Goal: Information Seeking & Learning: Learn about a topic

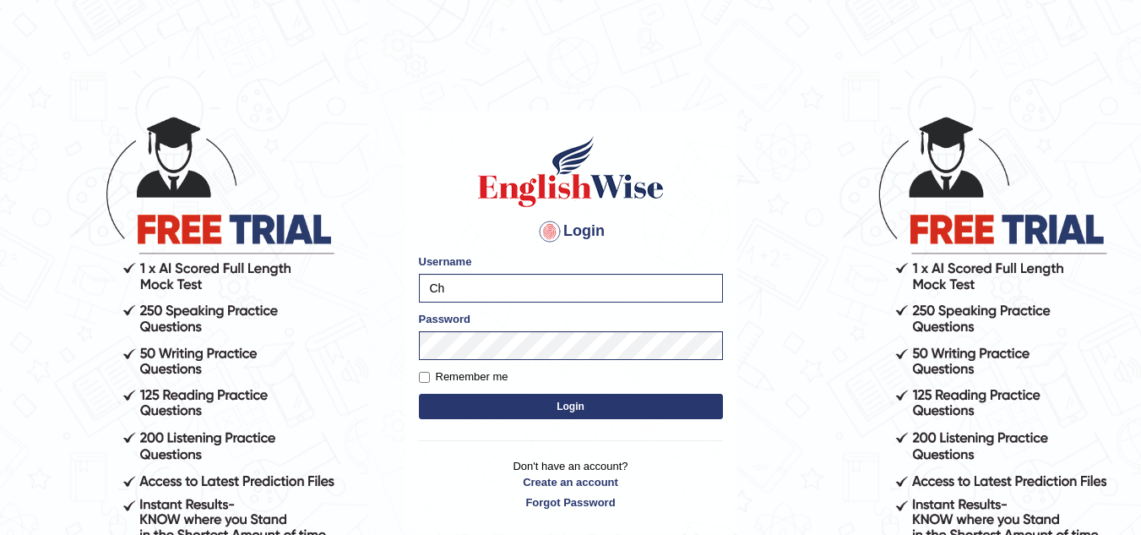
type input "C"
type input "Nanakolay"
click at [302, 368] on body "Login Please fix the following errors: Username Nanakolay Password Remember me …" at bounding box center [570, 324] width 1141 height 535
click at [465, 407] on button "Login" at bounding box center [571, 406] width 304 height 25
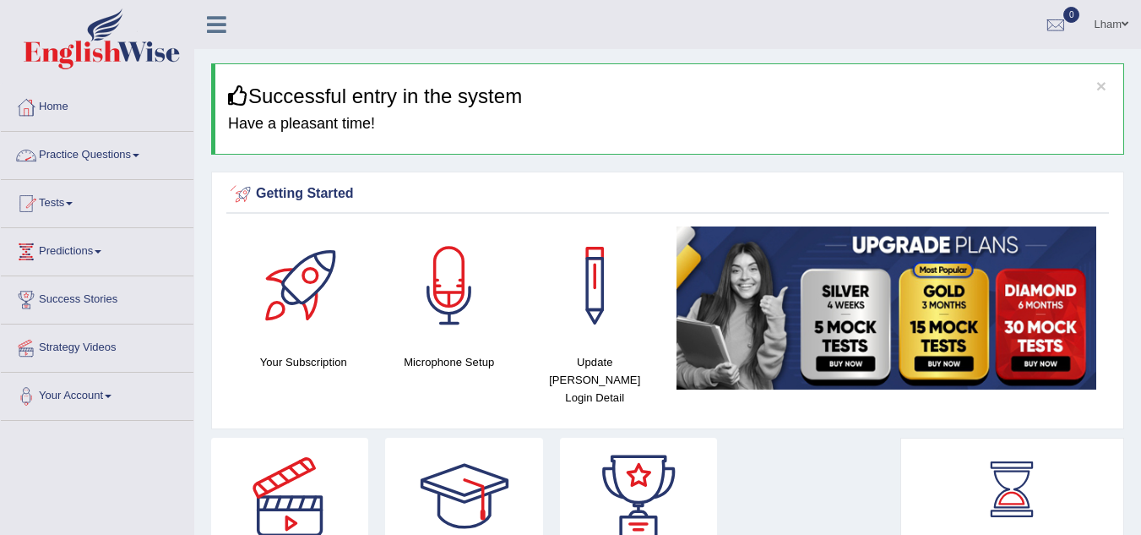
click at [150, 150] on link "Practice Questions" at bounding box center [97, 153] width 193 height 42
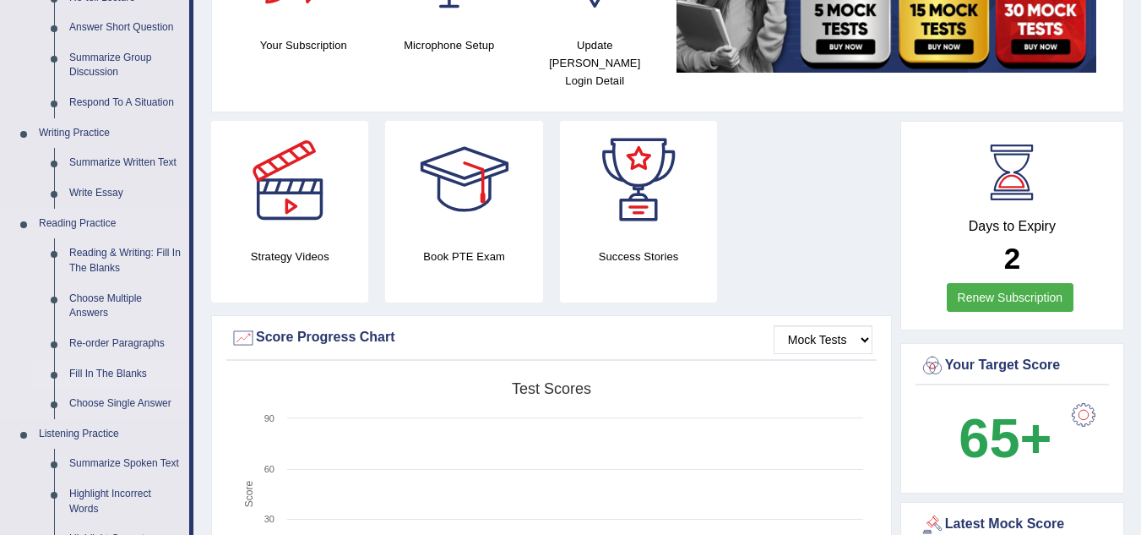
scroll to position [338, 0]
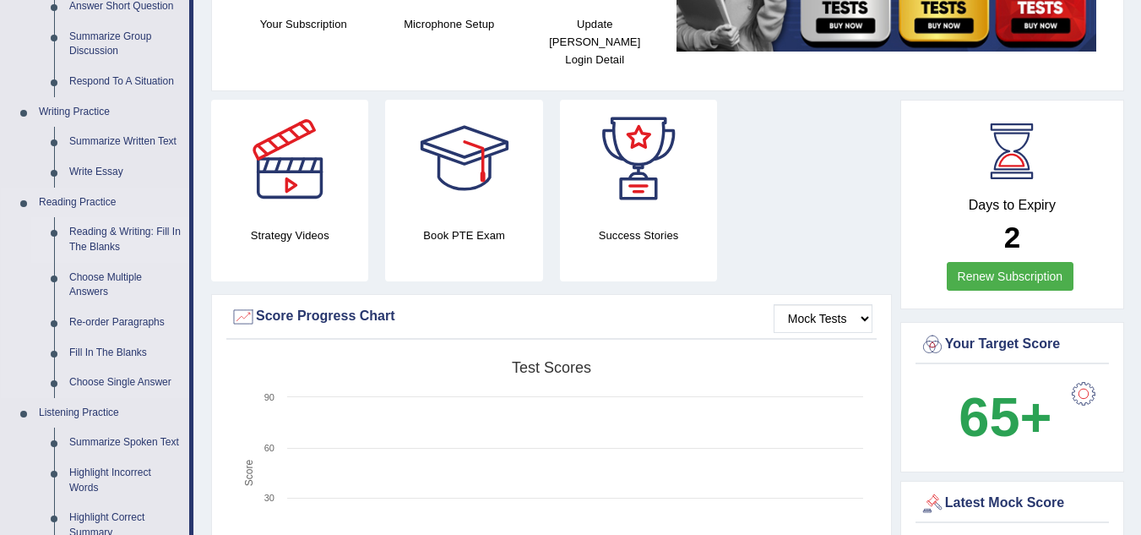
click at [110, 235] on link "Reading & Writing: Fill In The Blanks" at bounding box center [126, 239] width 128 height 45
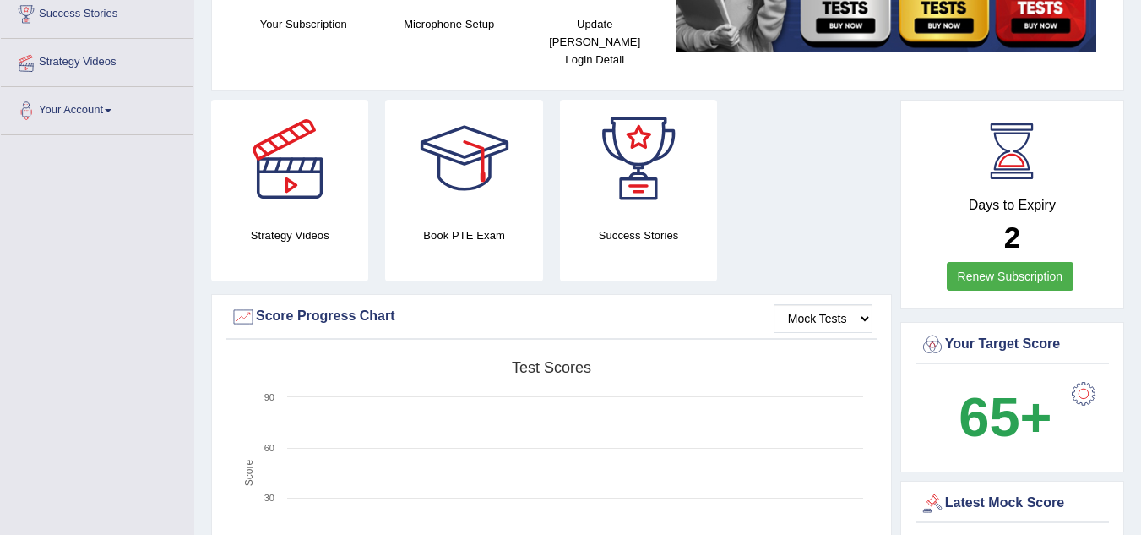
scroll to position [396, 0]
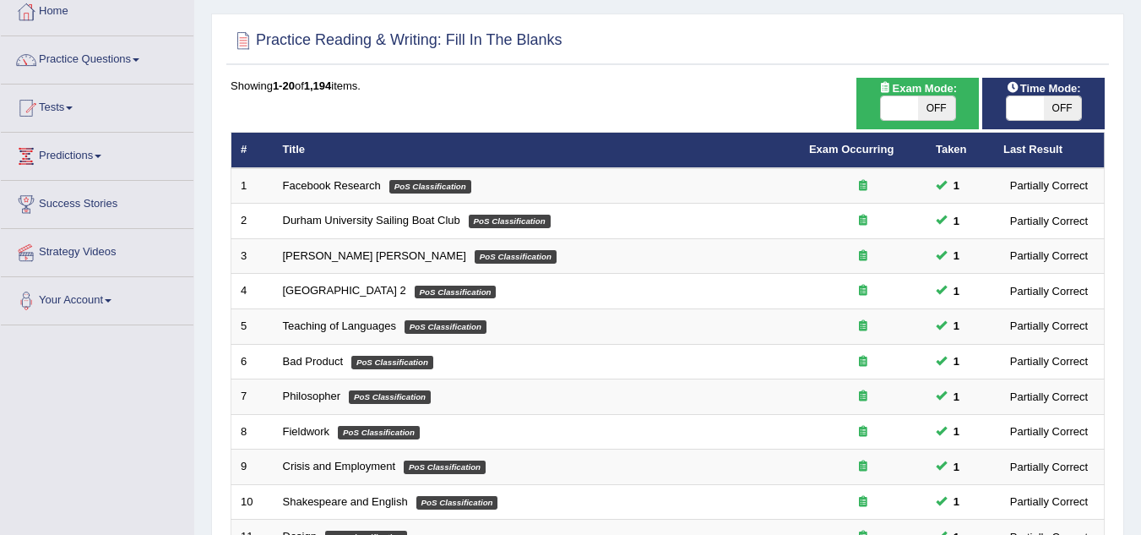
scroll to position [84, 0]
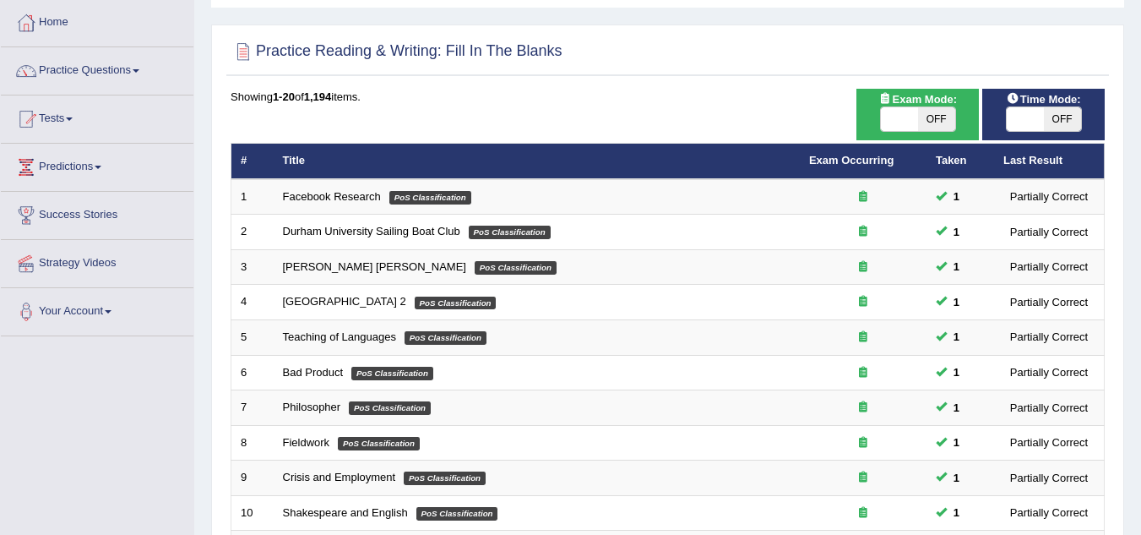
click at [945, 111] on span "OFF" at bounding box center [936, 119] width 37 height 24
checkbox input "true"
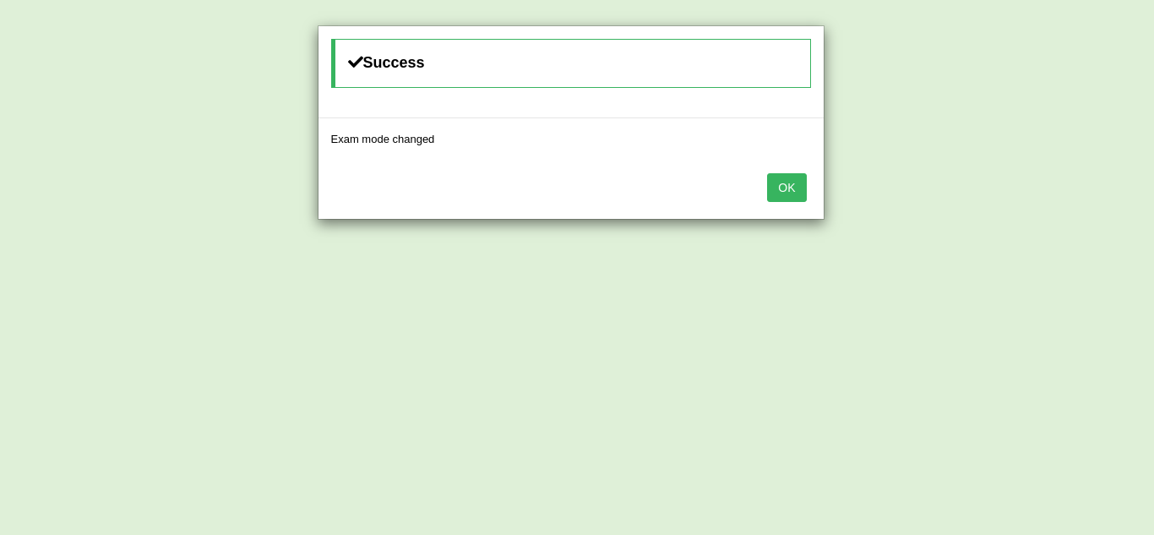
click at [791, 197] on button "OK" at bounding box center [786, 187] width 39 height 29
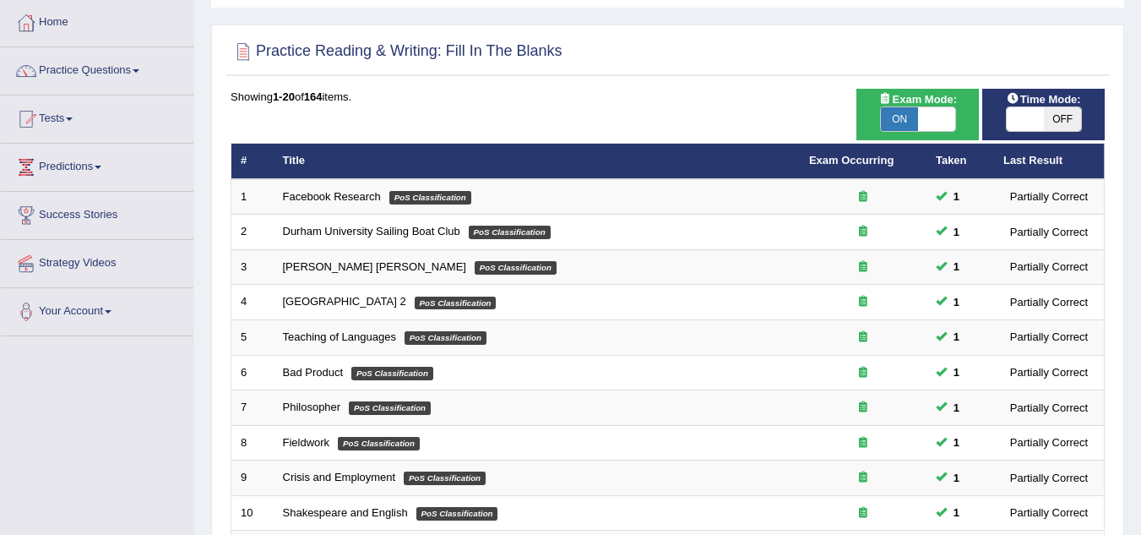
click at [1068, 117] on span "OFF" at bounding box center [1062, 119] width 37 height 24
checkbox input "true"
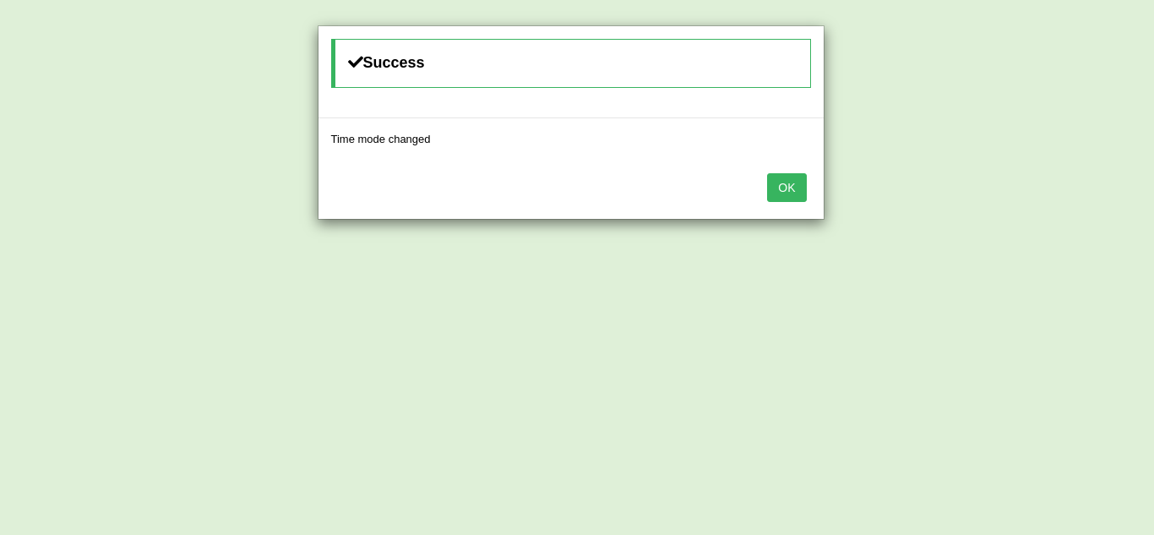
click at [796, 184] on button "OK" at bounding box center [786, 187] width 39 height 29
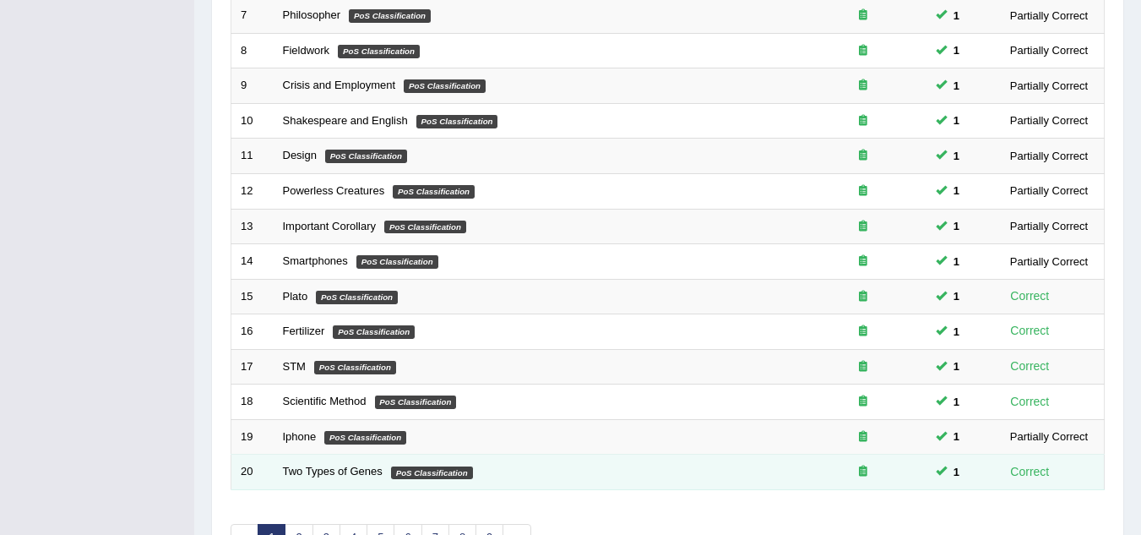
scroll to position [584, 0]
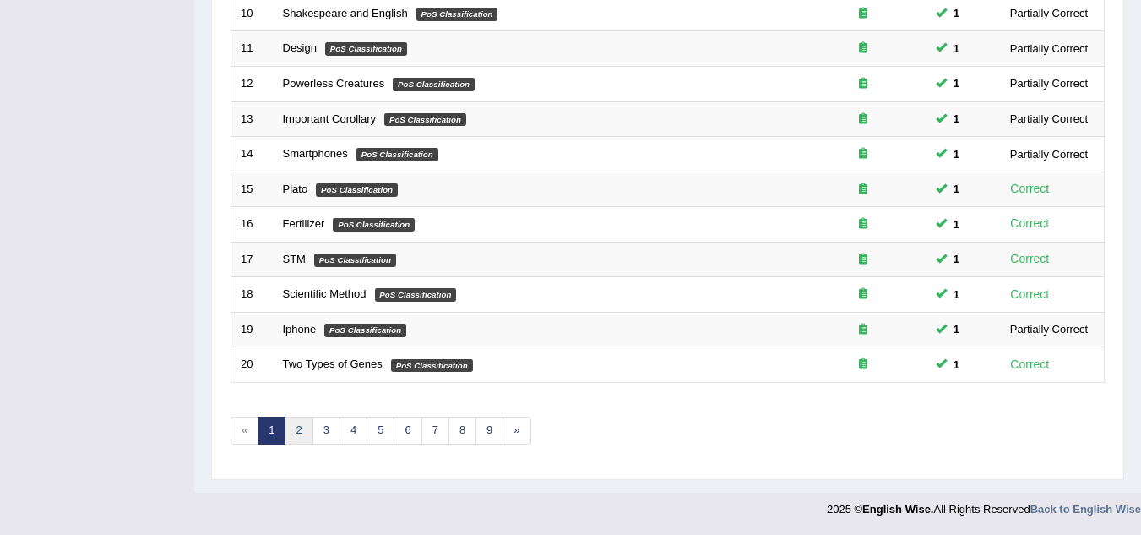
click at [301, 427] on link "2" at bounding box center [299, 431] width 28 height 28
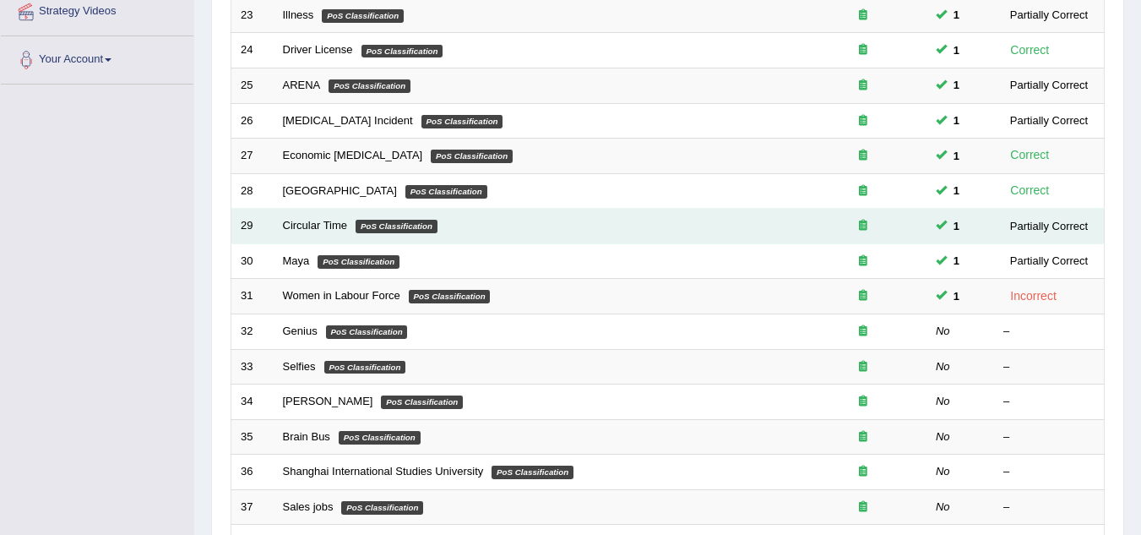
scroll to position [338, 0]
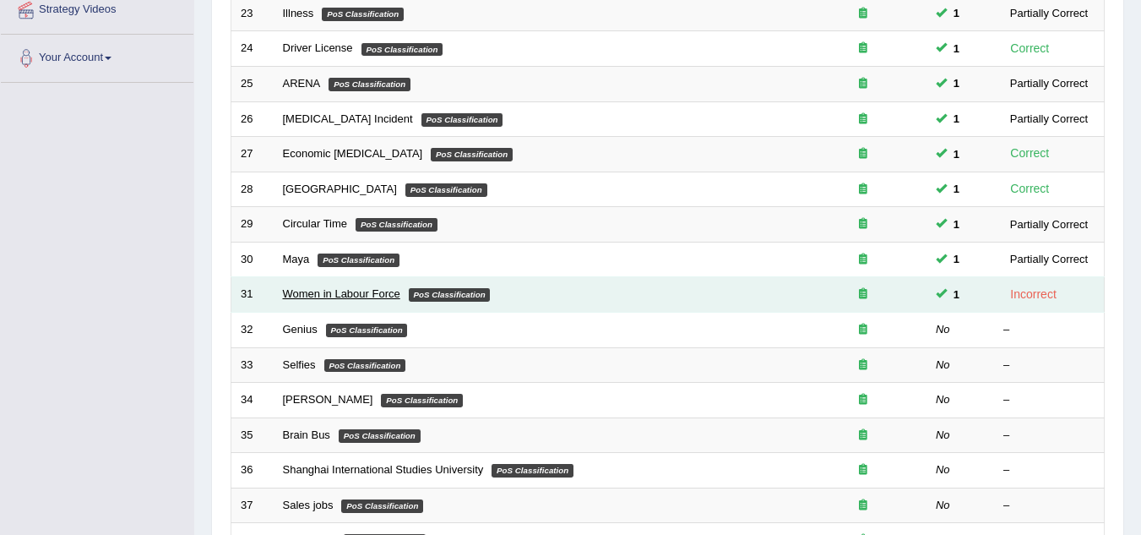
click at [360, 296] on link "Women in Labour Force" at bounding box center [341, 293] width 117 height 13
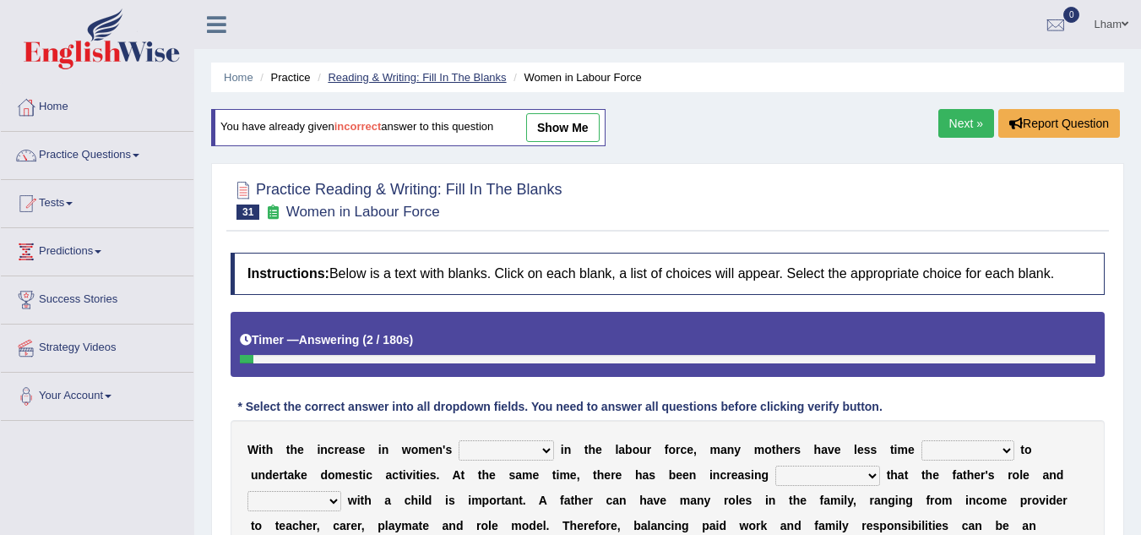
click at [415, 73] on link "Reading & Writing: Fill In The Blanks" at bounding box center [417, 77] width 178 height 13
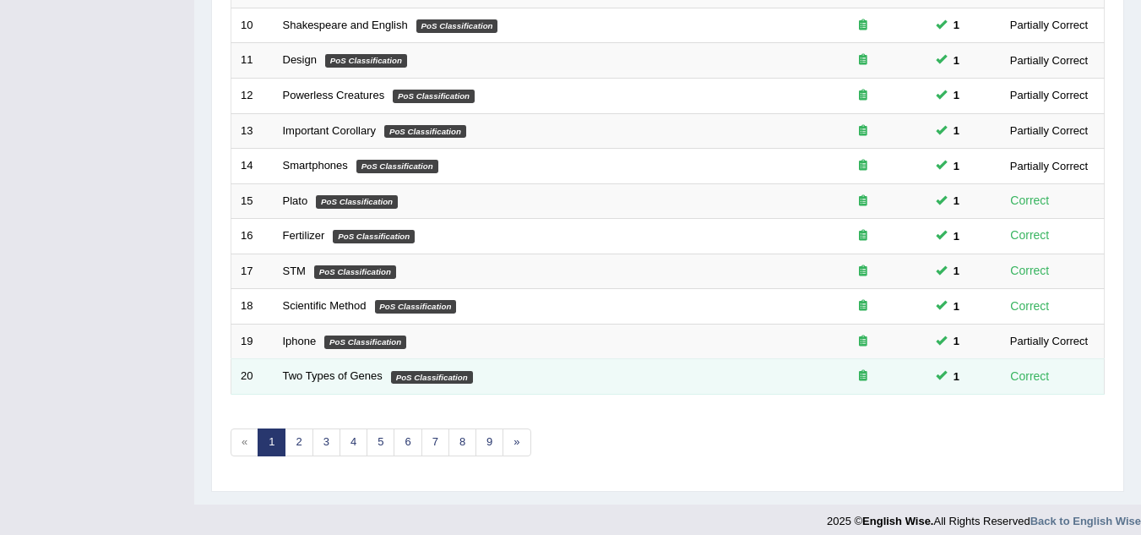
scroll to position [584, 0]
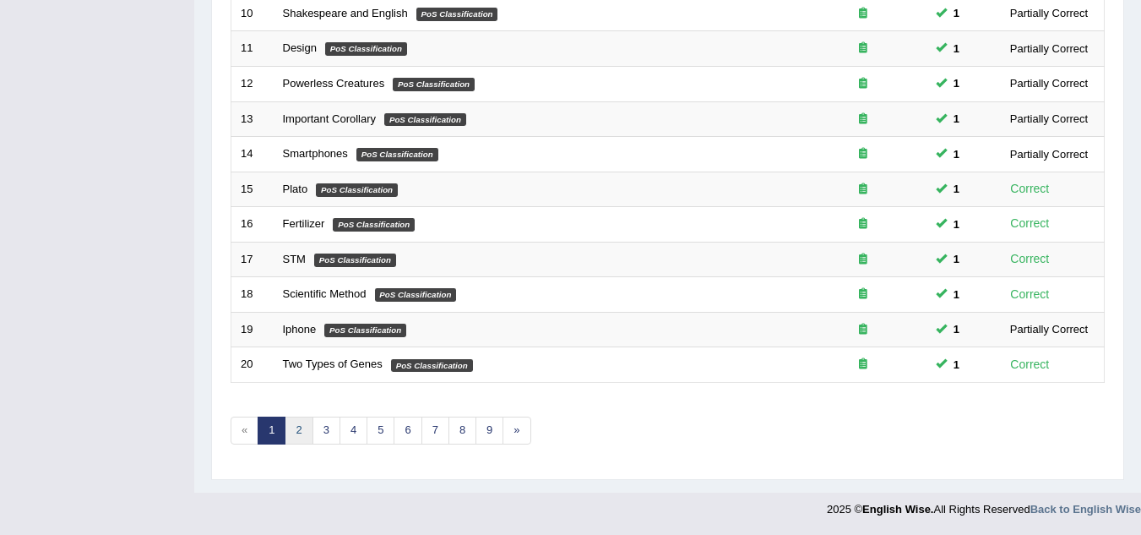
click at [302, 426] on link "2" at bounding box center [299, 431] width 28 height 28
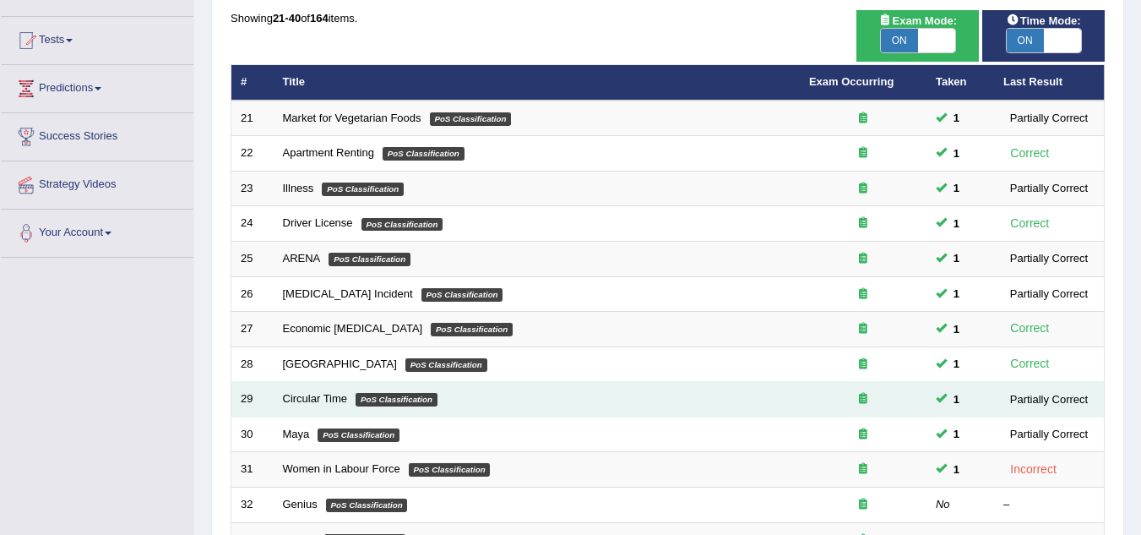
scroll to position [253, 0]
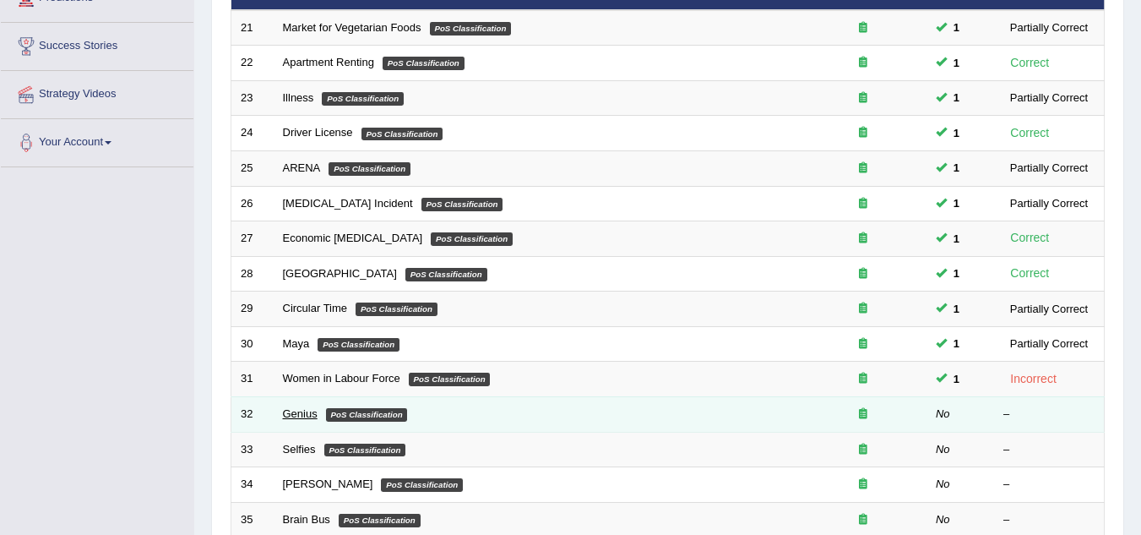
click at [304, 411] on link "Genius" at bounding box center [300, 413] width 35 height 13
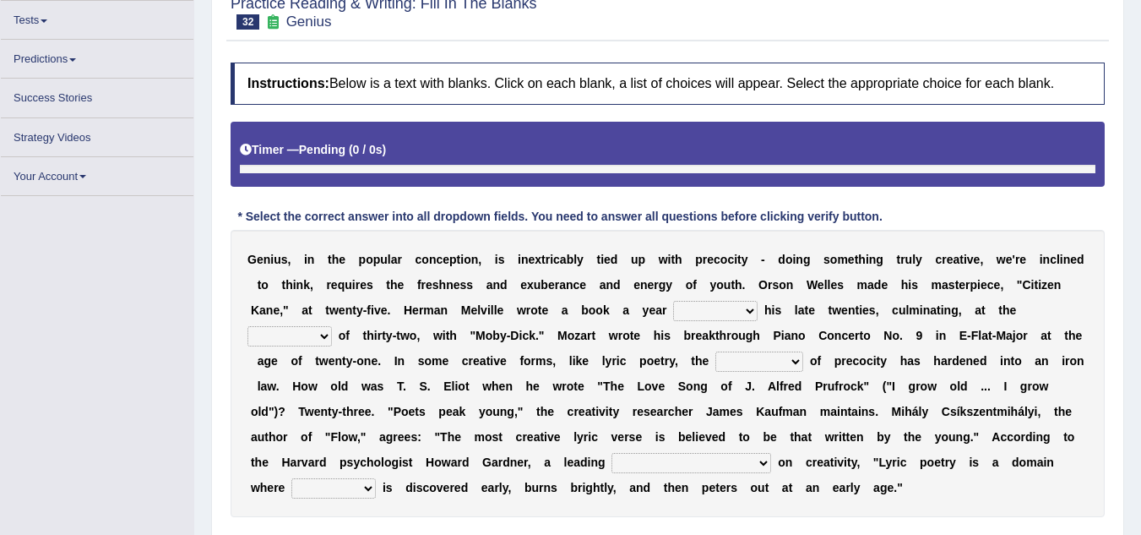
scroll to position [191, 0]
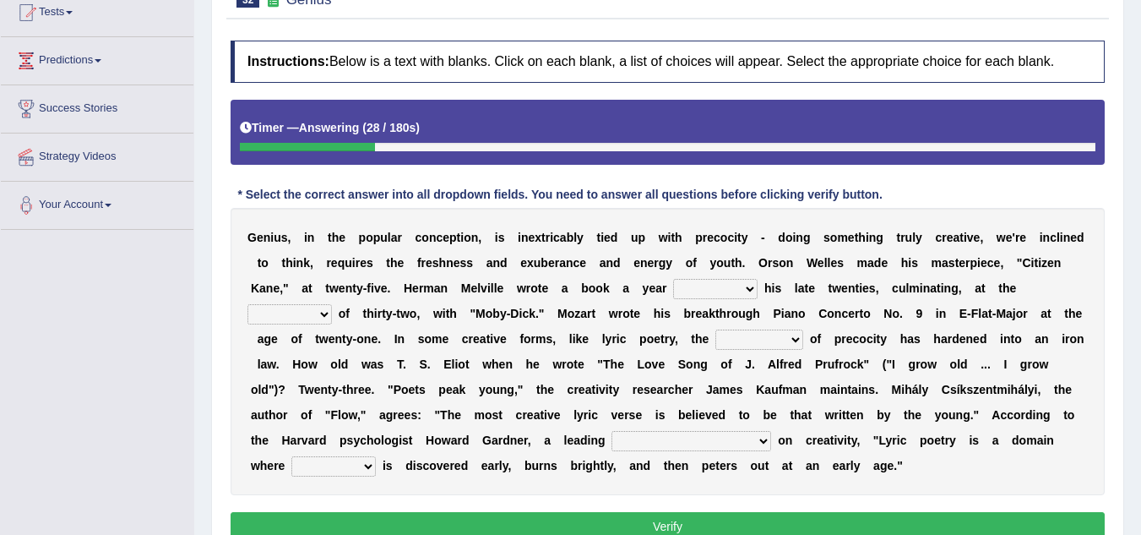
click at [750, 287] on select "on without through over" at bounding box center [715, 289] width 84 height 20
select select "through"
click at [673, 279] on select "on without through over" at bounding box center [715, 289] width 84 height 20
click at [321, 310] on select "proportion rate age cost" at bounding box center [290, 314] width 84 height 20
select select "age"
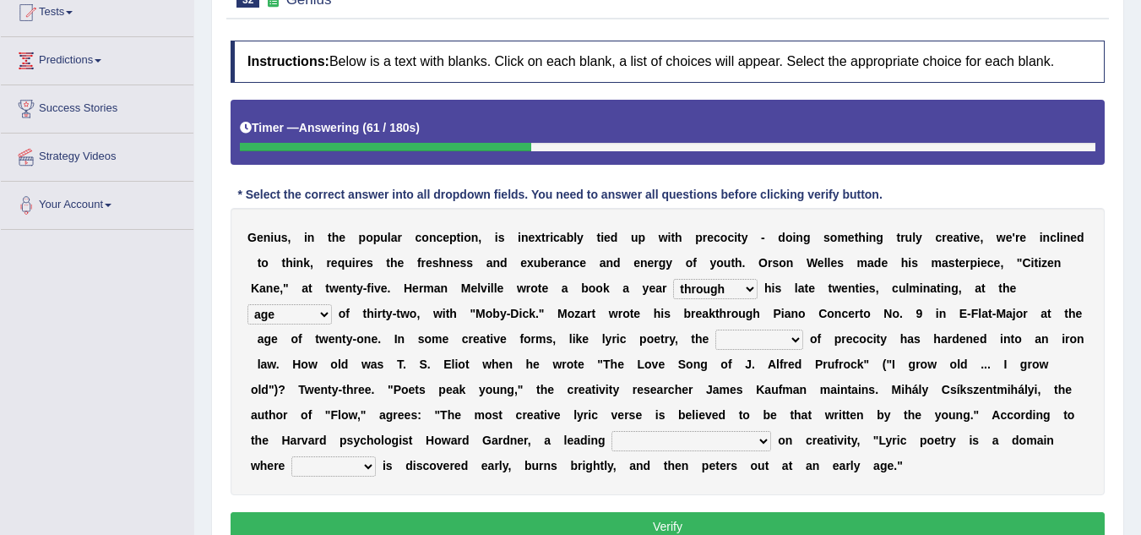
click at [248, 304] on select "proportion rate age cost" at bounding box center [290, 314] width 84 height 20
click at [801, 340] on select "junction importance structure inferiority" at bounding box center [760, 340] width 88 height 20
select select "structure"
click at [716, 330] on select "junction importance structure inferiority" at bounding box center [760, 340] width 88 height 20
click at [797, 337] on select "junction importance structure inferiority" at bounding box center [760, 340] width 88 height 20
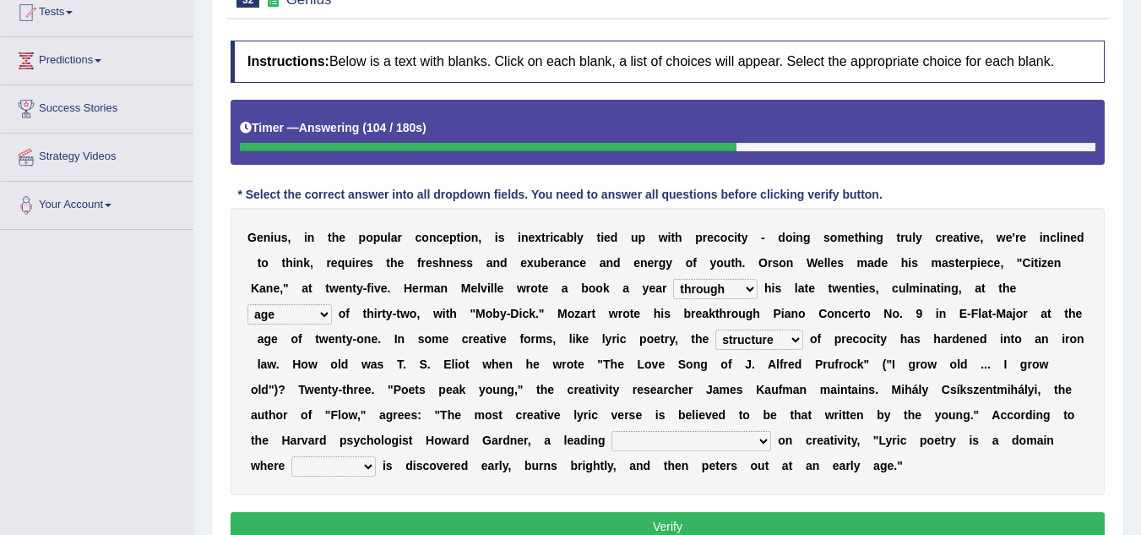
click at [797, 337] on select "junction importance structure inferiority" at bounding box center [760, 340] width 88 height 20
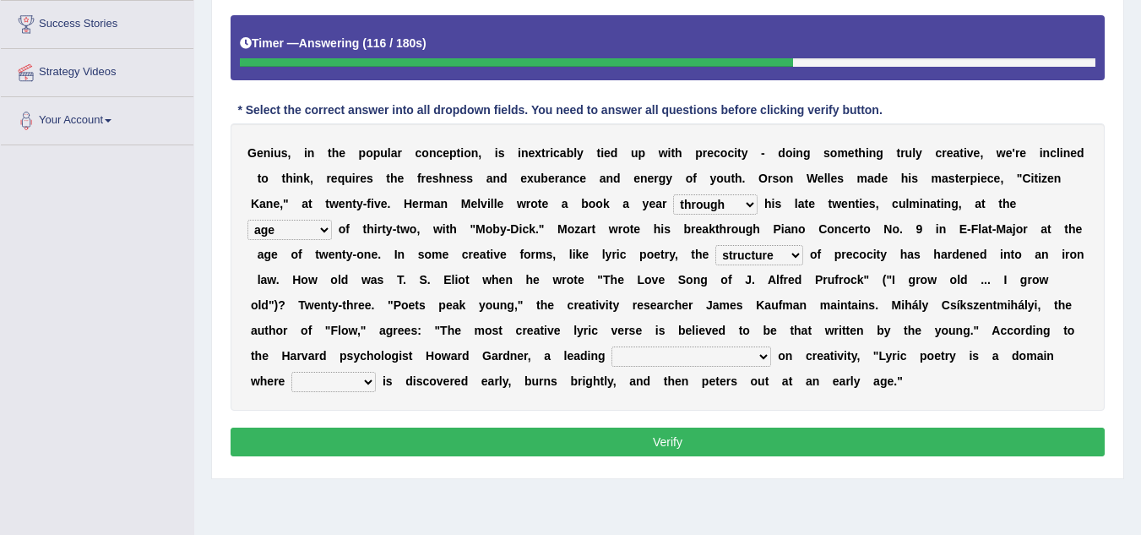
click at [689, 354] on select "master supremacy authority atheist" at bounding box center [692, 356] width 160 height 20
select select "master"
click at [612, 346] on select "master supremacy authority atheist" at bounding box center [692, 356] width 160 height 20
click at [330, 384] on select "fire derk offender talent" at bounding box center [333, 382] width 84 height 20
select select "fire"
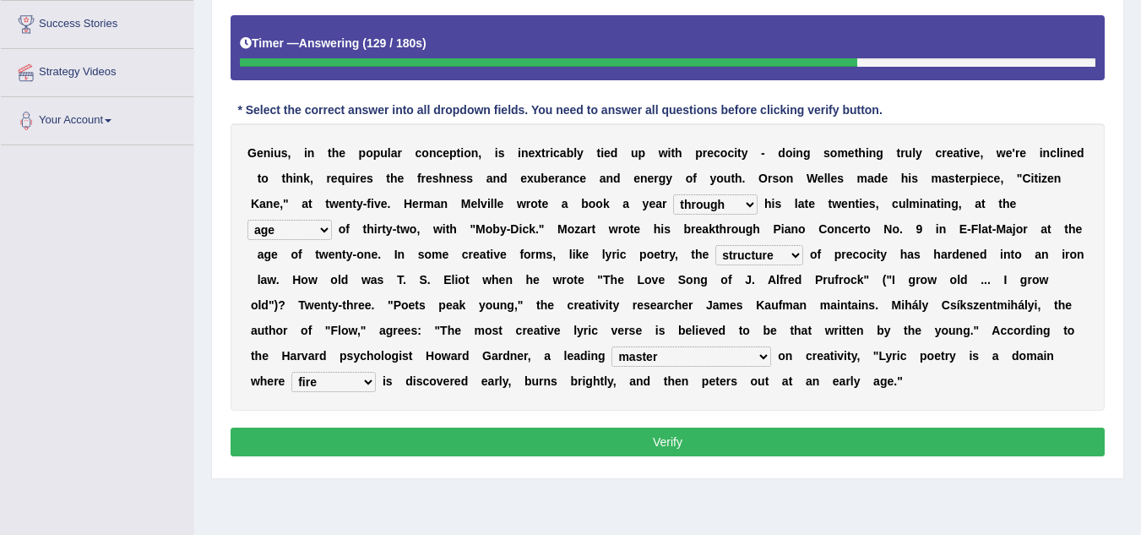
click at [291, 372] on select "fire derk offender talent" at bounding box center [333, 382] width 84 height 20
click at [718, 432] on button "Verify" at bounding box center [668, 442] width 874 height 29
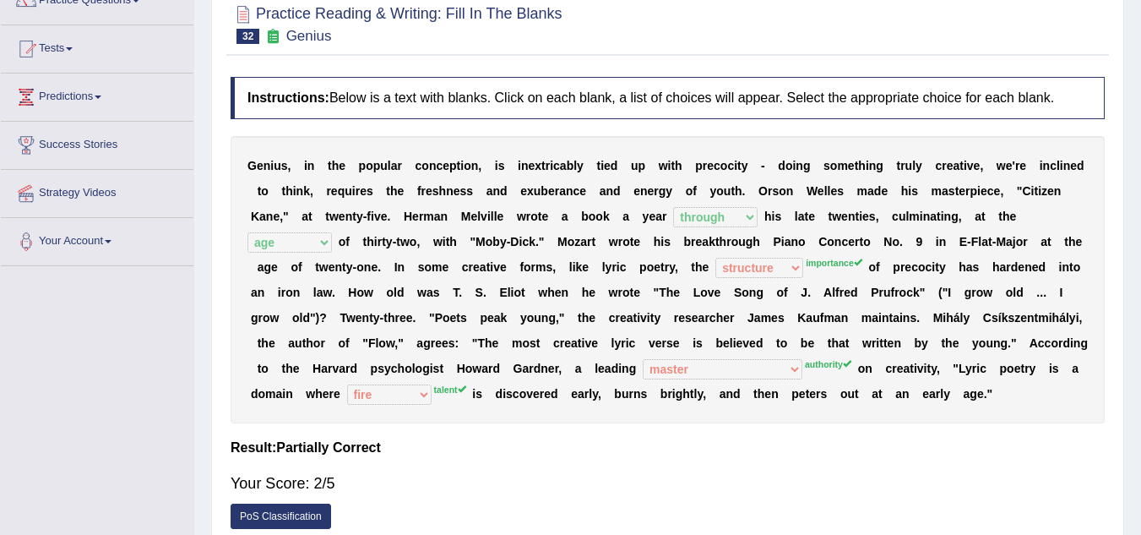
scroll to position [22, 0]
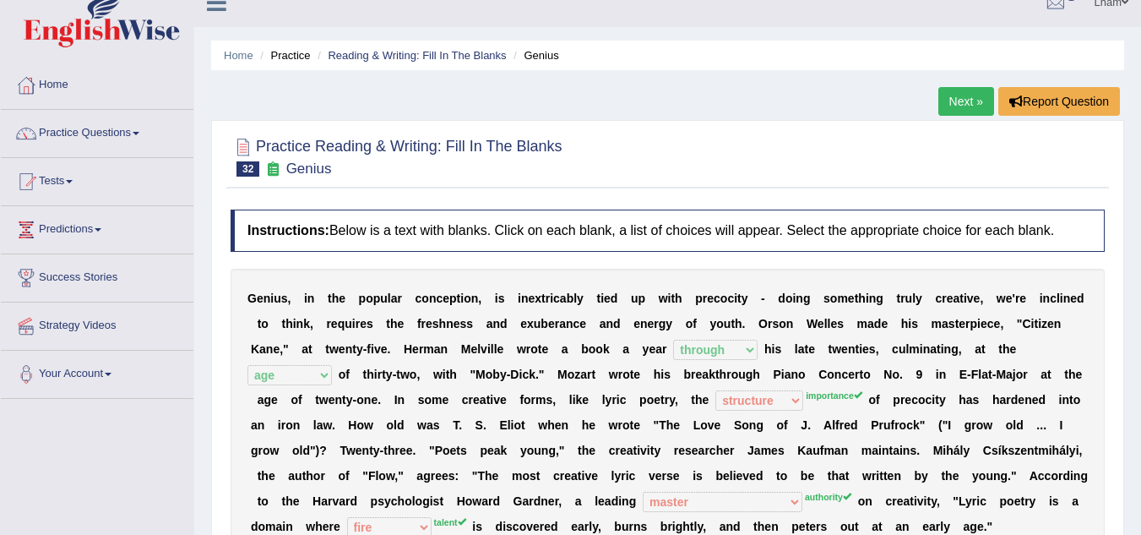
click at [411, 45] on ul "Home Practice Reading & Writing: Fill In The Blanks Genius" at bounding box center [667, 56] width 913 height 30
click at [405, 54] on link "Reading & Writing: Fill In The Blanks" at bounding box center [417, 55] width 178 height 13
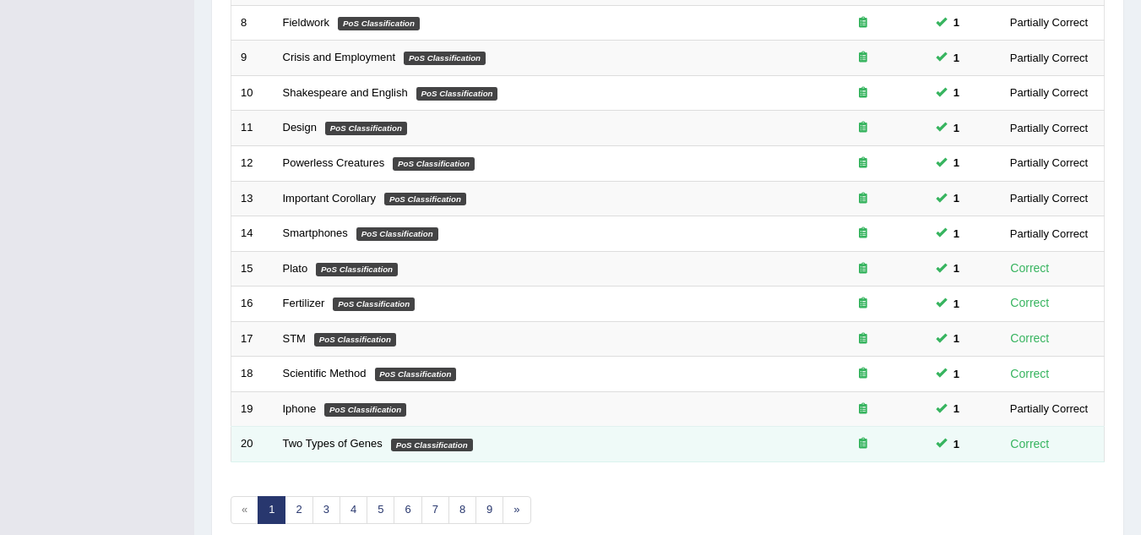
scroll to position [584, 0]
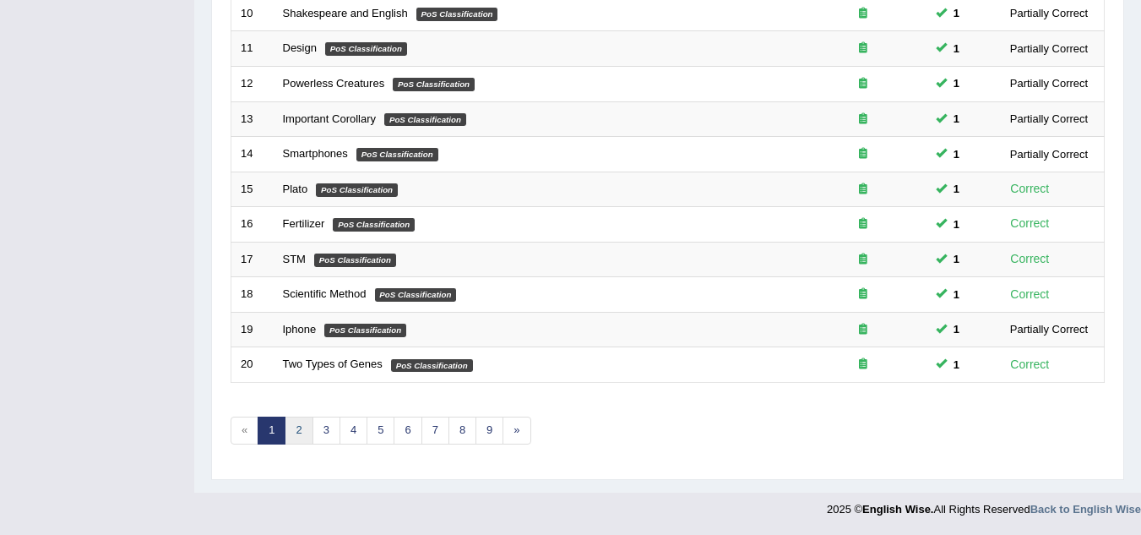
click at [303, 433] on link "2" at bounding box center [299, 431] width 28 height 28
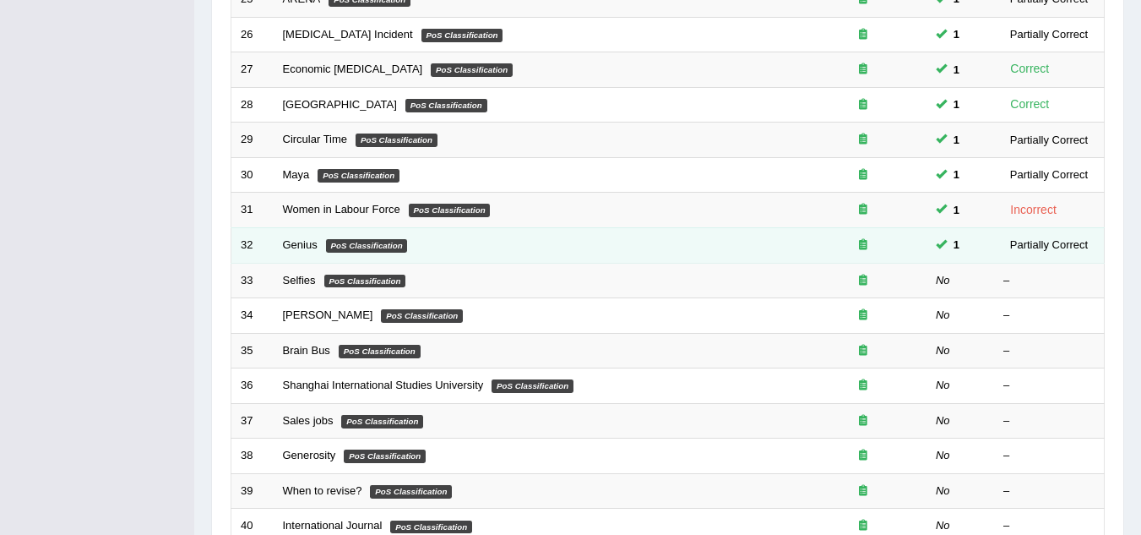
scroll to position [507, 0]
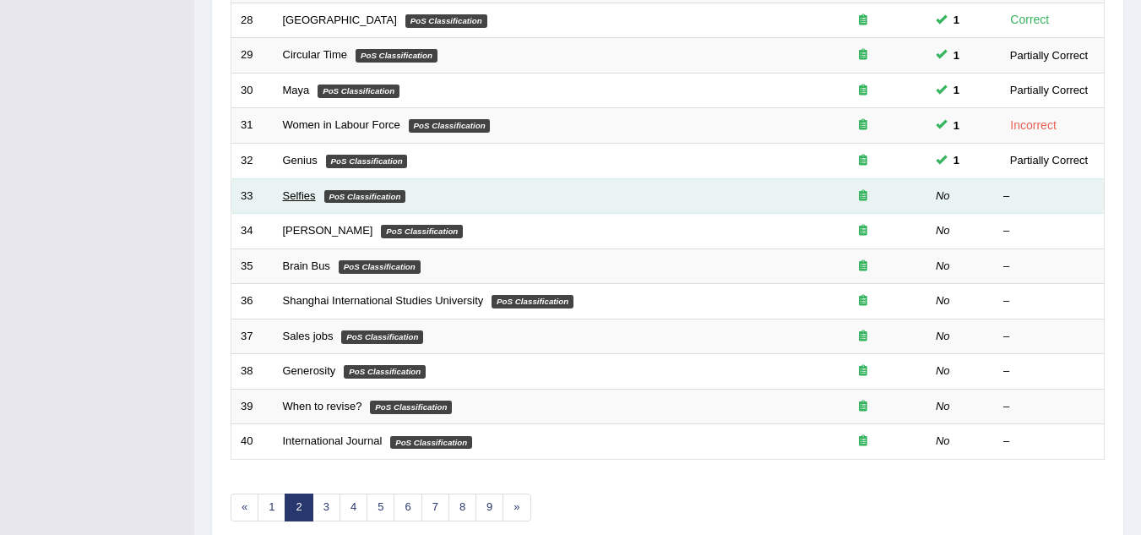
click at [299, 198] on link "Selfies" at bounding box center [299, 195] width 33 height 13
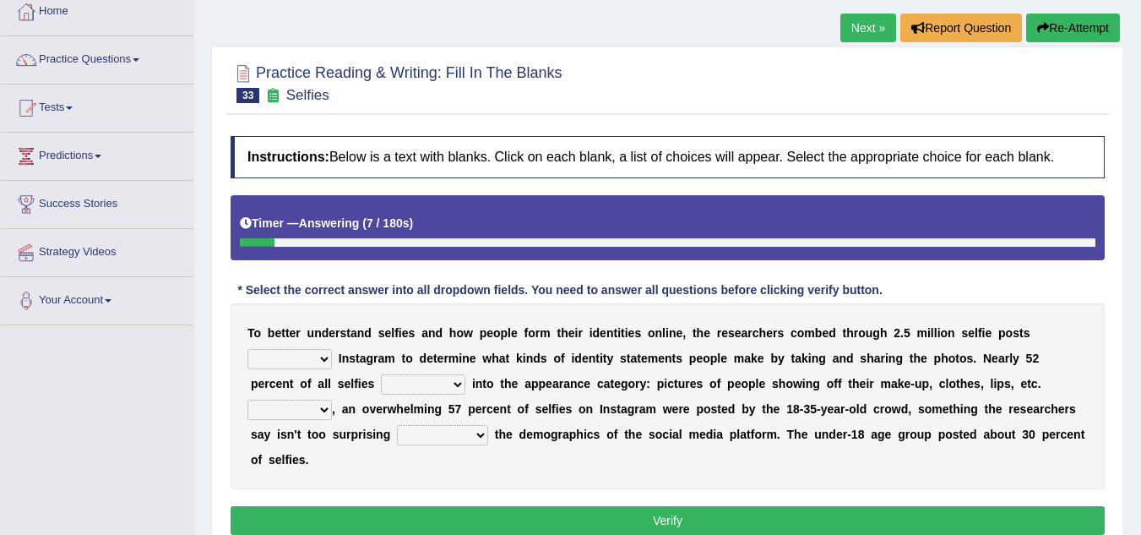
scroll to position [169, 0]
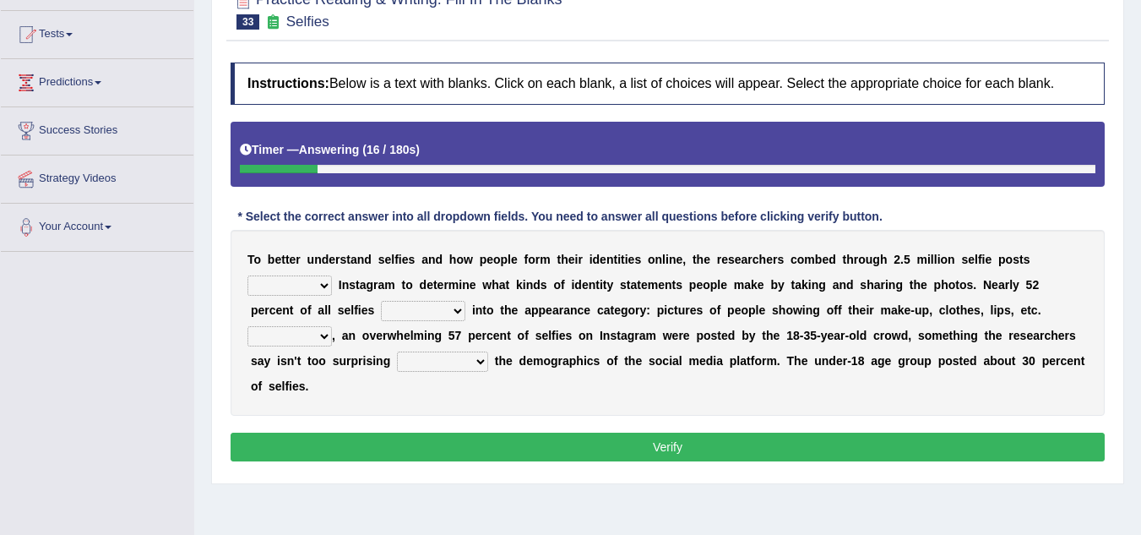
click at [327, 286] on select "of in above on" at bounding box center [290, 285] width 84 height 20
click at [248, 275] on select "of in above on" at bounding box center [290, 285] width 84 height 20
click at [324, 284] on select "of in above on" at bounding box center [290, 285] width 84 height 20
select select "on"
click at [248, 275] on select "of in above on" at bounding box center [290, 285] width 84 height 20
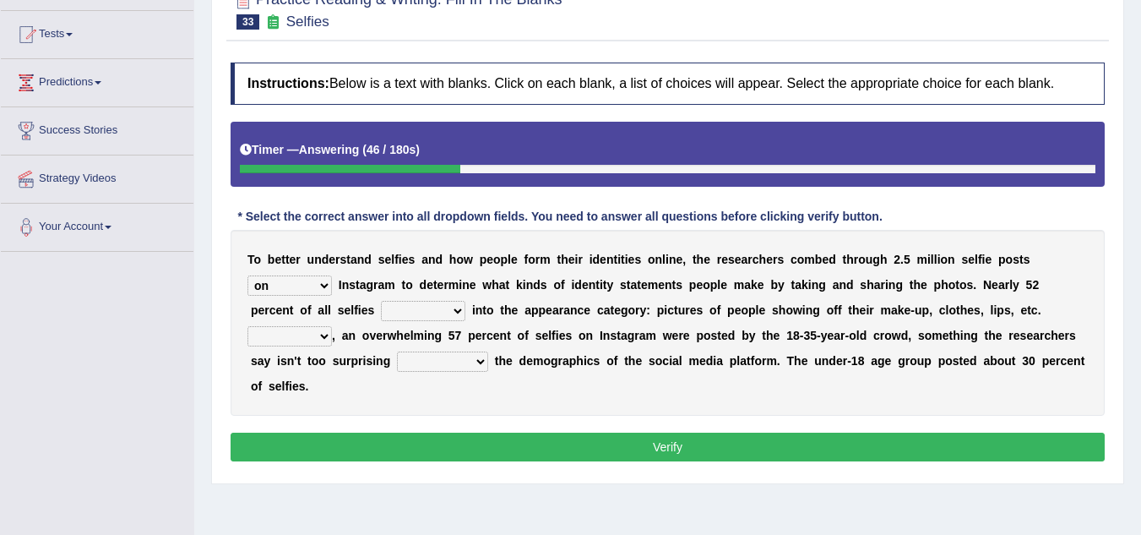
click at [452, 310] on select "fall fallen fell falls" at bounding box center [423, 311] width 84 height 20
select select "falls"
click at [381, 301] on select "fall fallen fell falls" at bounding box center [423, 311] width 84 height 20
click at [329, 336] on select "Along with Although Overall However" at bounding box center [290, 336] width 84 height 20
select select "Overall"
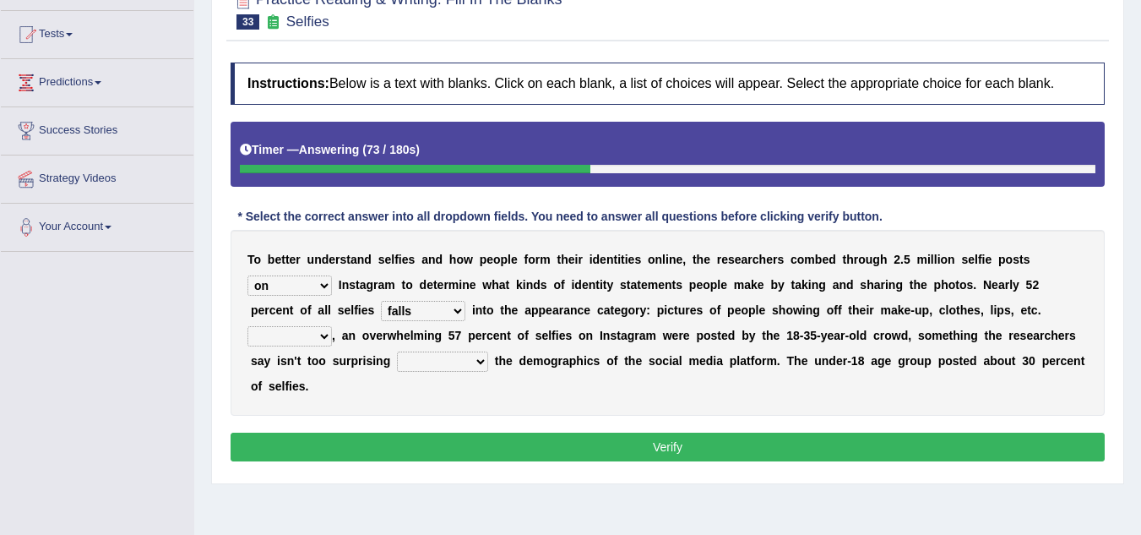
click at [248, 326] on select "Along with Although Overall However" at bounding box center [290, 336] width 84 height 20
click at [478, 362] on select "consider considered considering to consider" at bounding box center [442, 361] width 91 height 20
select select "considering"
click at [397, 351] on select "consider considered considering to consider" at bounding box center [442, 361] width 91 height 20
click at [535, 448] on button "Verify" at bounding box center [668, 447] width 874 height 29
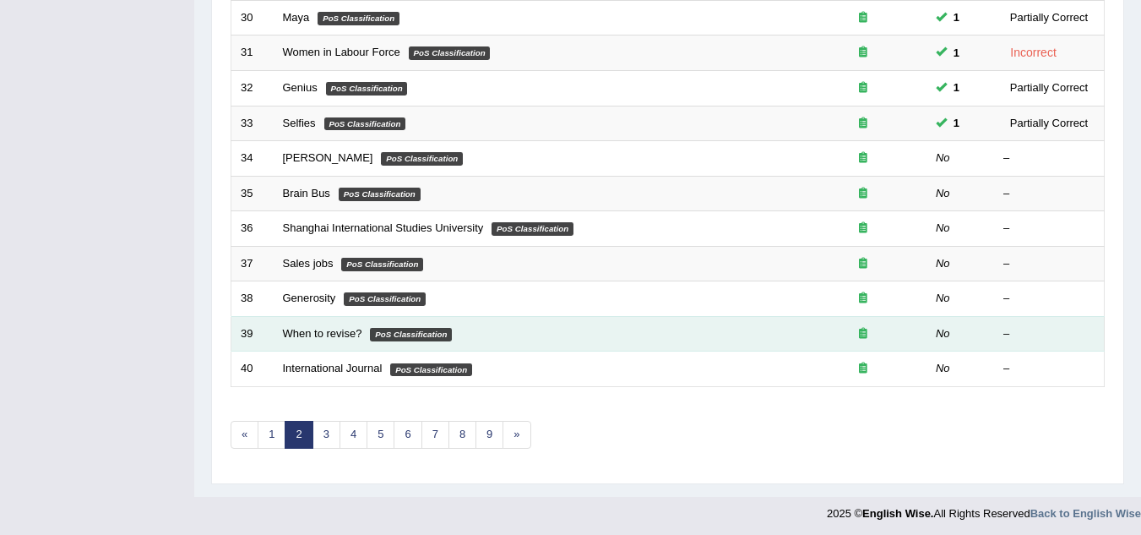
scroll to position [584, 0]
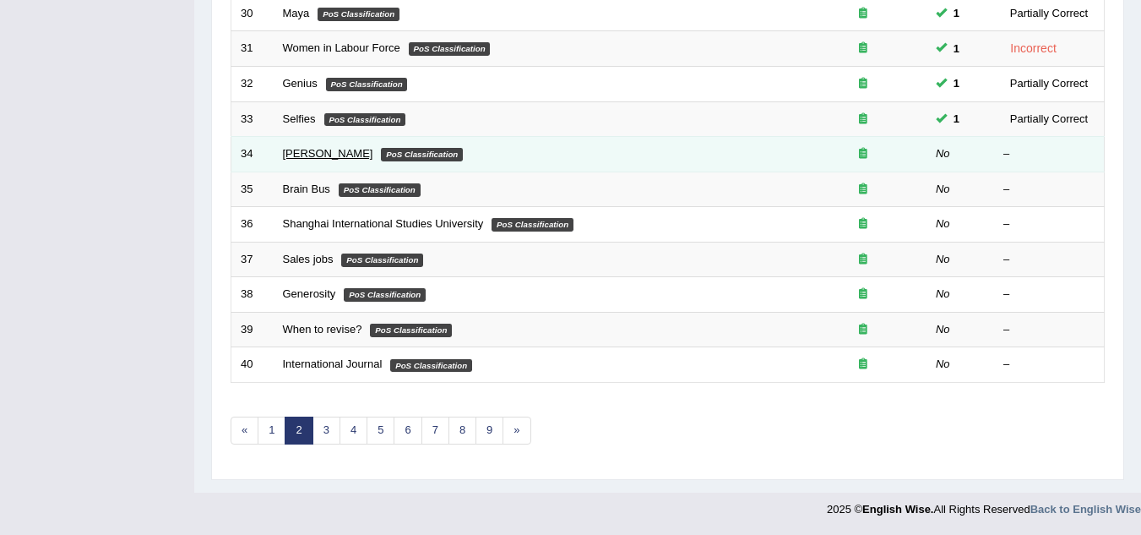
click at [294, 150] on link "[PERSON_NAME]" at bounding box center [328, 153] width 90 height 13
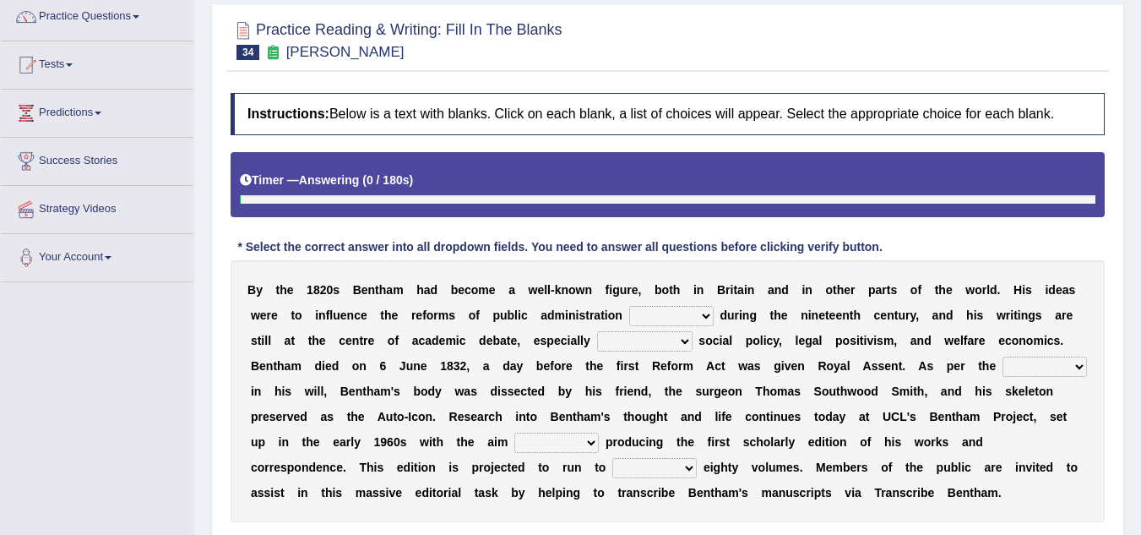
scroll to position [169, 0]
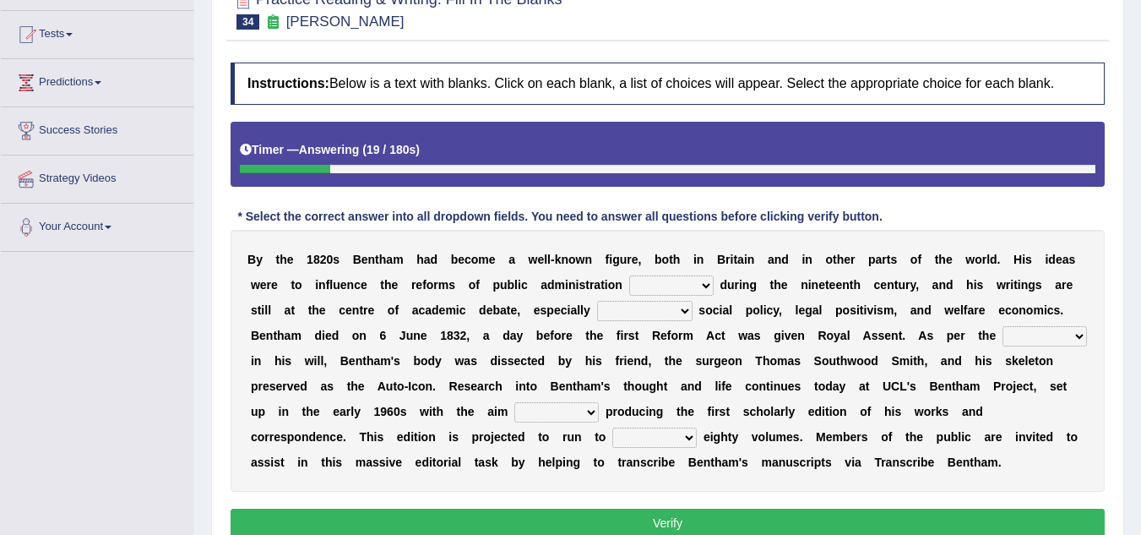
click at [705, 285] on select "made caused taken happened" at bounding box center [671, 285] width 84 height 20
select select "made"
click at [629, 275] on select "made caused taken happened" at bounding box center [671, 285] width 84 height 20
click at [693, 311] on b at bounding box center [696, 310] width 7 height 14
click at [689, 311] on select "as regards compared to as long as in case of" at bounding box center [644, 311] width 95 height 20
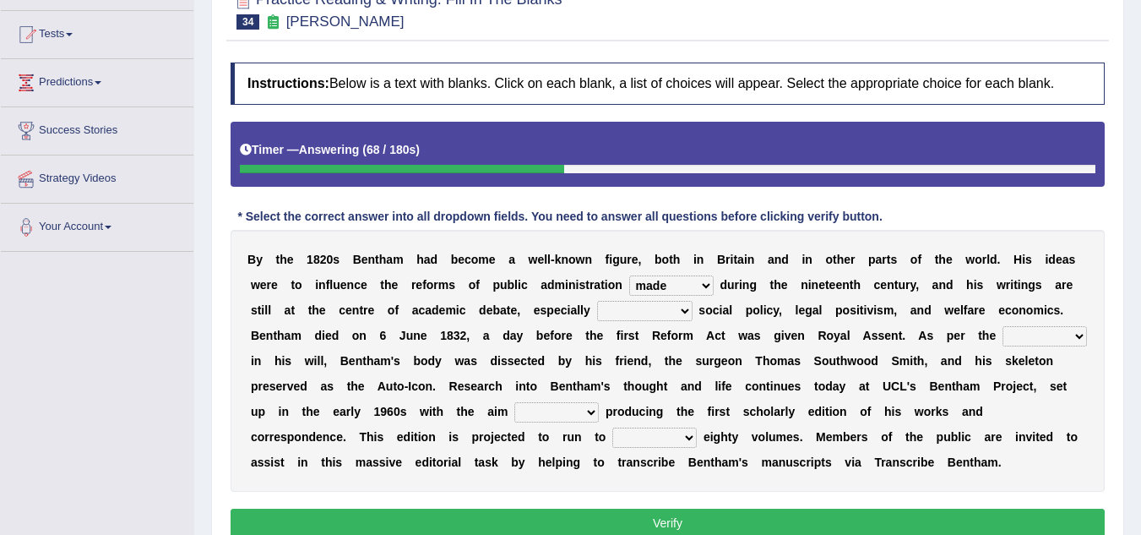
select select "in case of"
click at [597, 301] on select "as regards compared to as long as in case of" at bounding box center [644, 311] width 95 height 20
click at [1079, 330] on select "directions parts categories levels" at bounding box center [1045, 336] width 84 height 20
select select "parts"
click at [1003, 326] on select "directions parts categories levels" at bounding box center [1045, 336] width 84 height 20
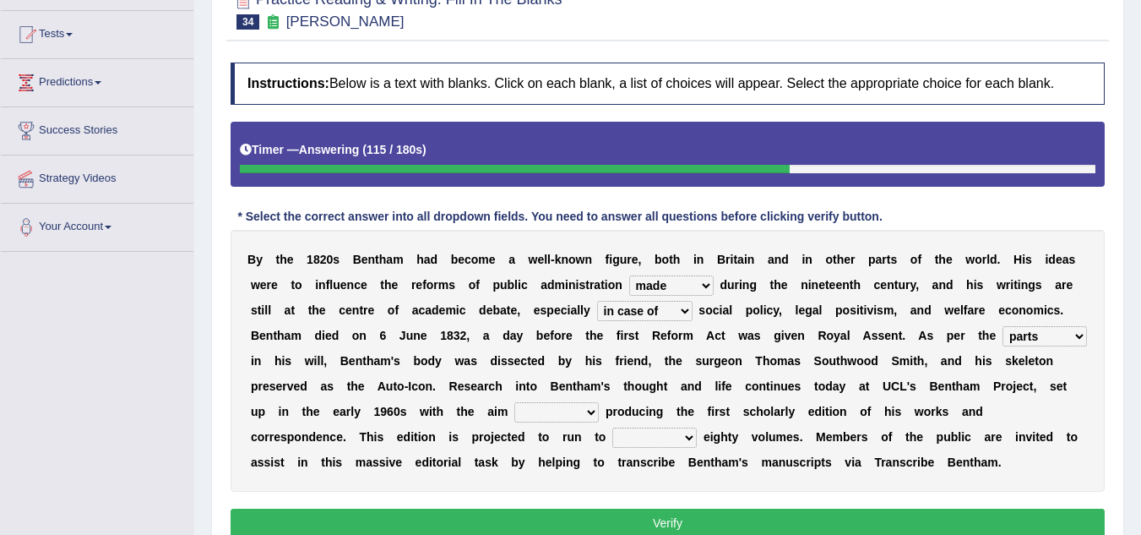
click at [585, 412] on select "for about as of" at bounding box center [557, 412] width 84 height 20
select select "of"
click at [515, 402] on select "for about as of" at bounding box center [557, 412] width 84 height 20
click at [1079, 332] on select "directions parts categories levels" at bounding box center [1045, 336] width 84 height 20
select select "directions"
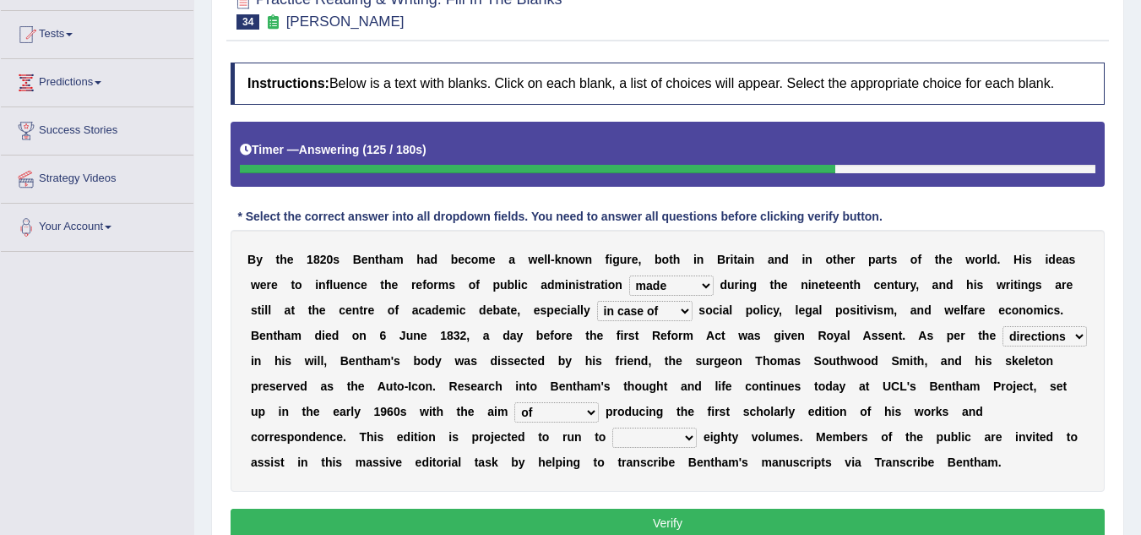
click at [1003, 326] on select "directions parts categories levels" at bounding box center [1045, 336] width 84 height 20
click at [692, 435] on select "mostly almost just some" at bounding box center [655, 438] width 84 height 20
select select "just"
click at [613, 428] on select "mostly almost just some" at bounding box center [655, 438] width 84 height 20
click at [718, 525] on button "Verify" at bounding box center [668, 523] width 874 height 29
